Goal: Information Seeking & Learning: Learn about a topic

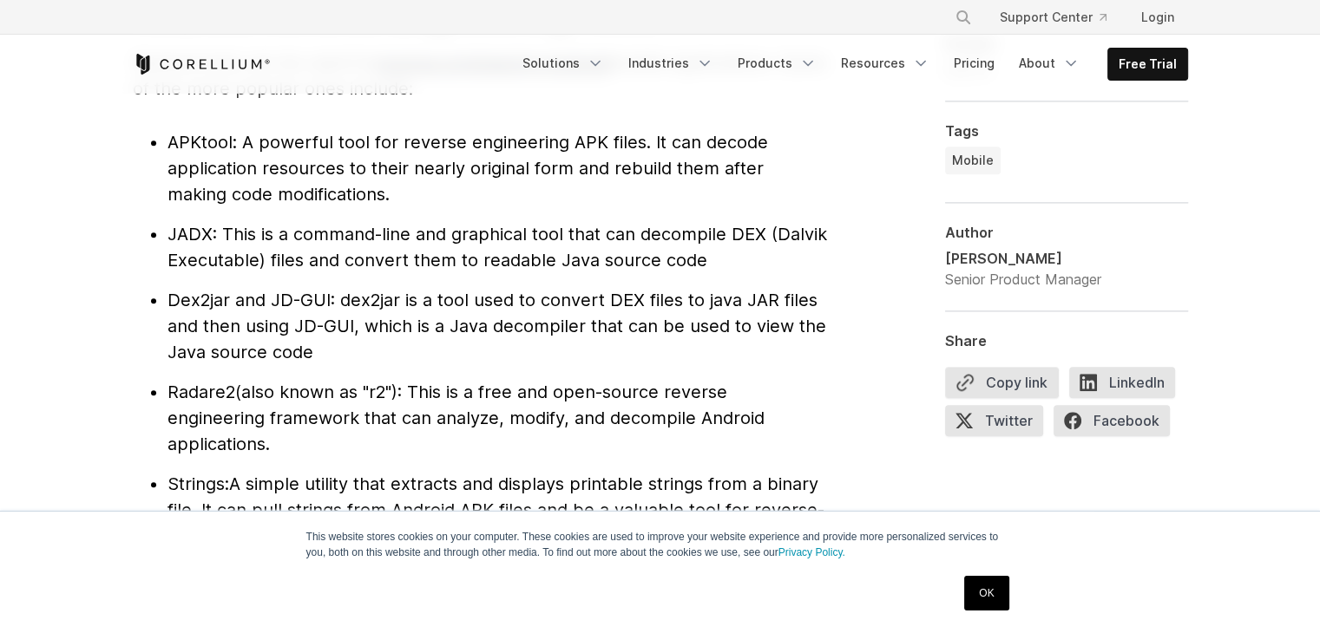
scroll to position [1909, 0]
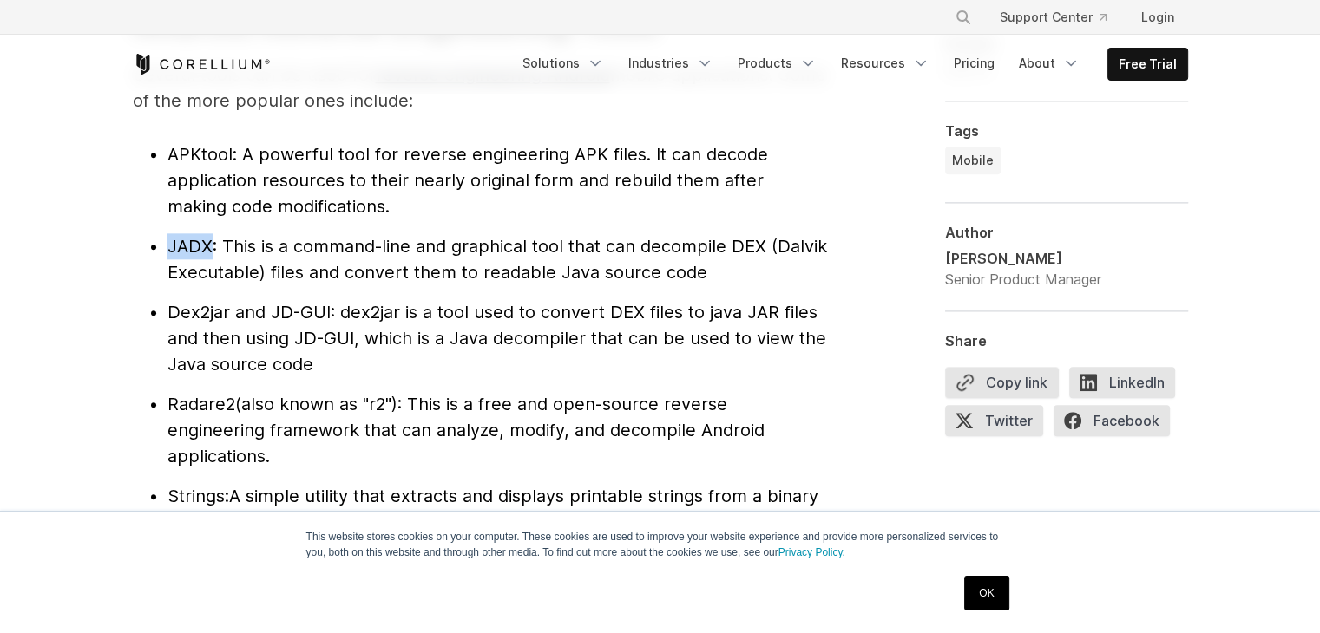
drag, startPoint x: 172, startPoint y: 246, endPoint x: 210, endPoint y: 236, distance: 39.3
click at [210, 236] on ul "APKtool : A powerful tool for reverse engineering APK files. It can decode appl…" at bounding box center [480, 351] width 694 height 420
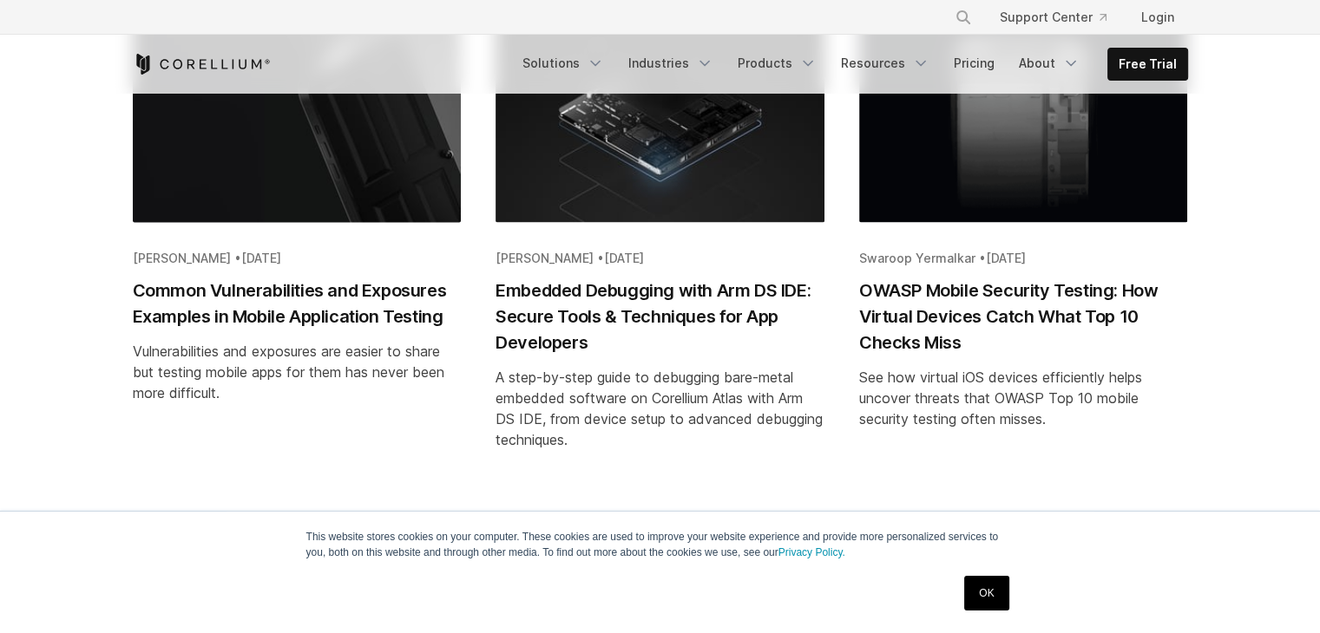
scroll to position [9544, 0]
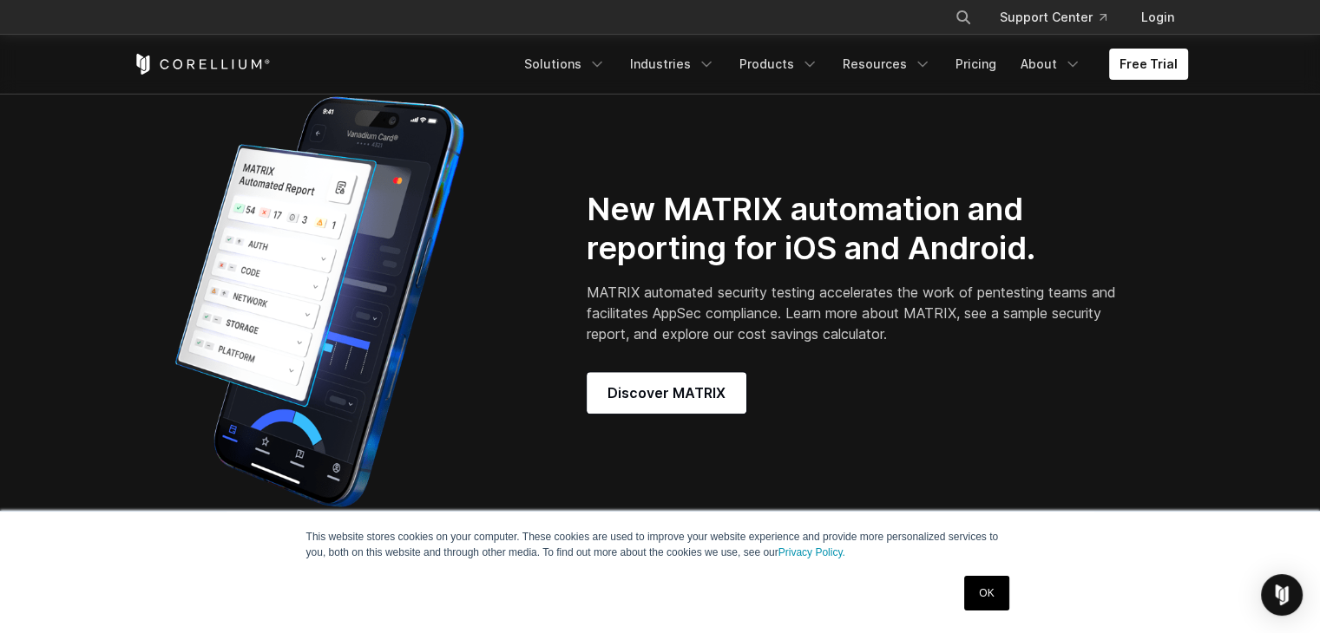
scroll to position [1388, 0]
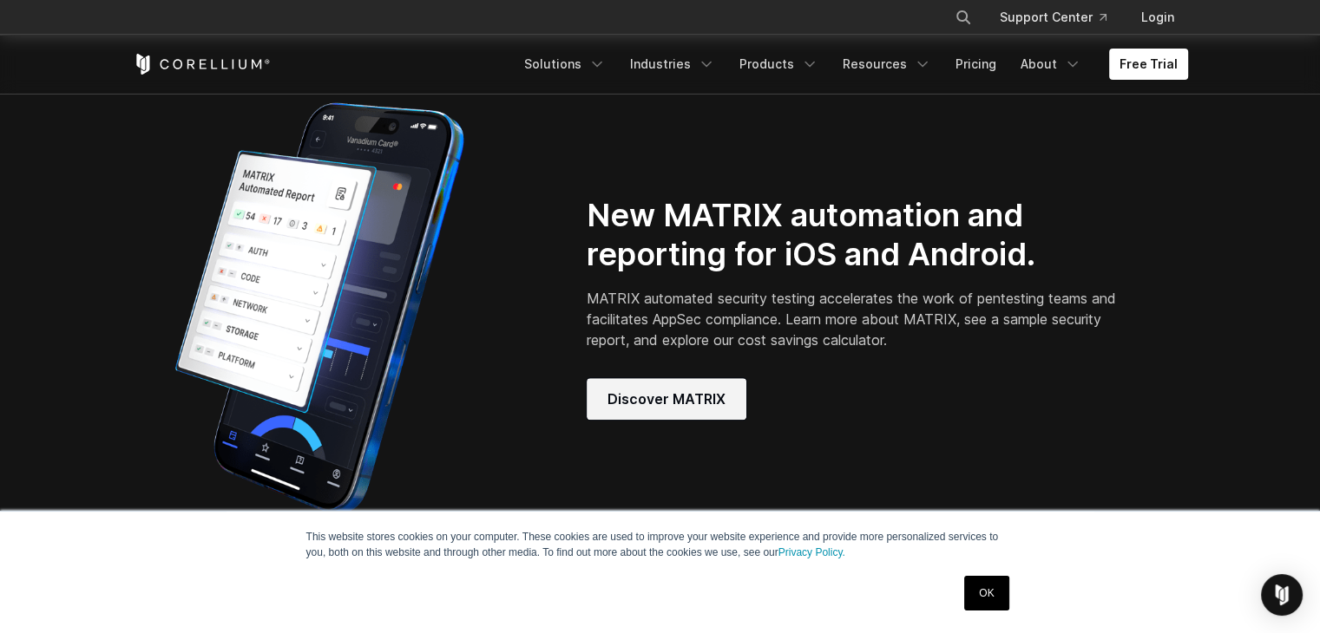
click at [625, 410] on span "Discover MATRIX" at bounding box center [666, 399] width 118 height 21
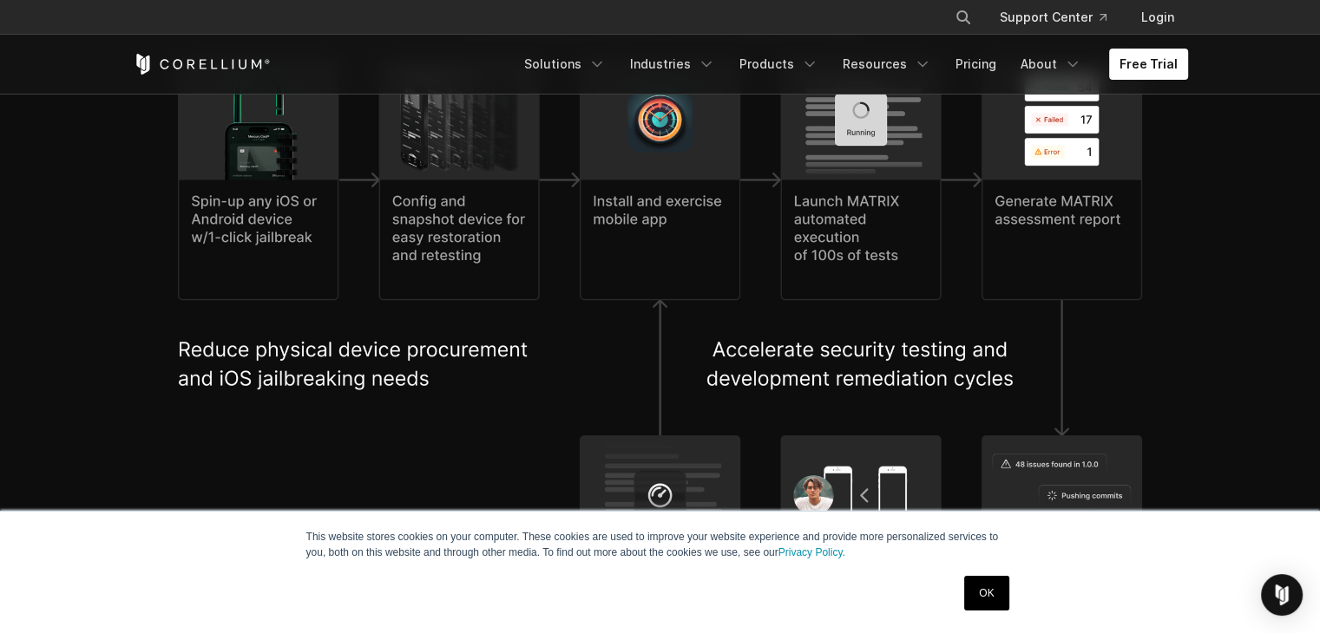
scroll to position [3731, 0]
